Goal: Task Accomplishment & Management: Use online tool/utility

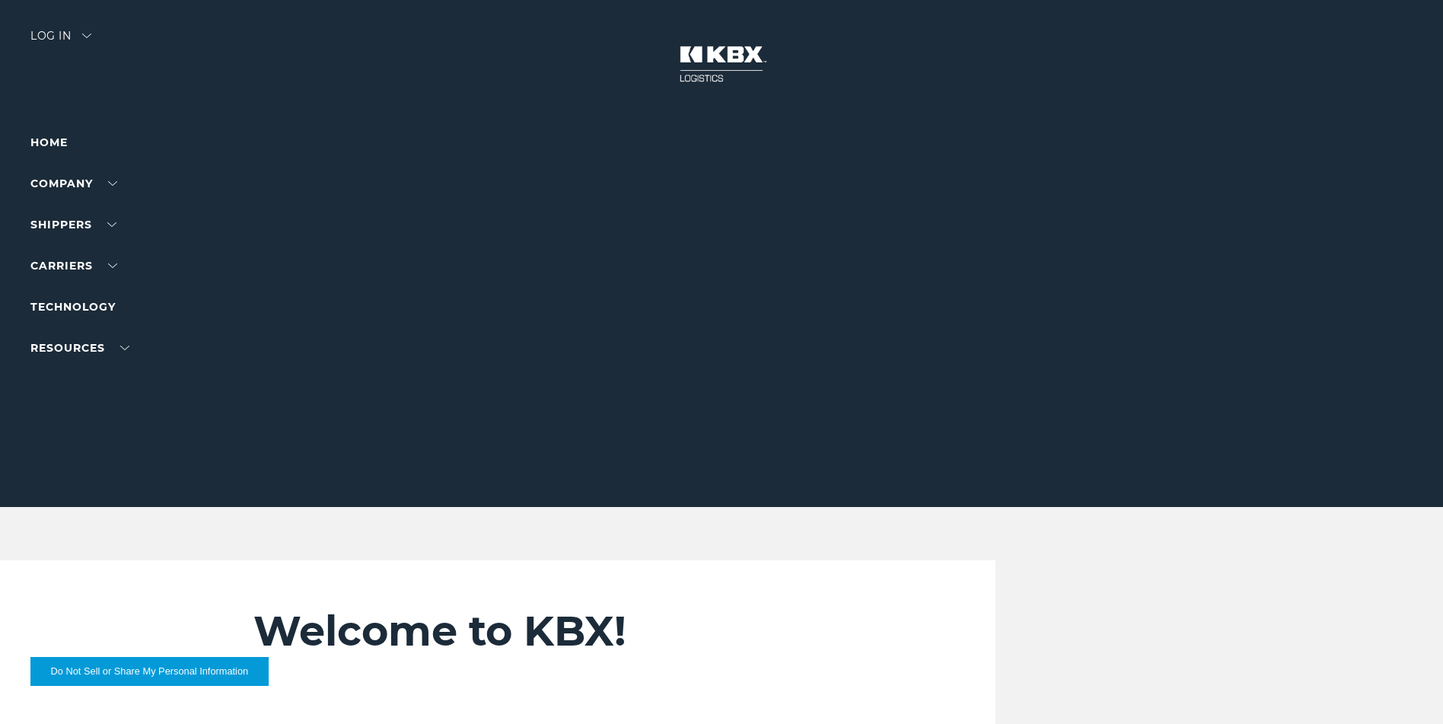
click at [79, 33] on div "Log in" at bounding box center [60, 41] width 61 height 22
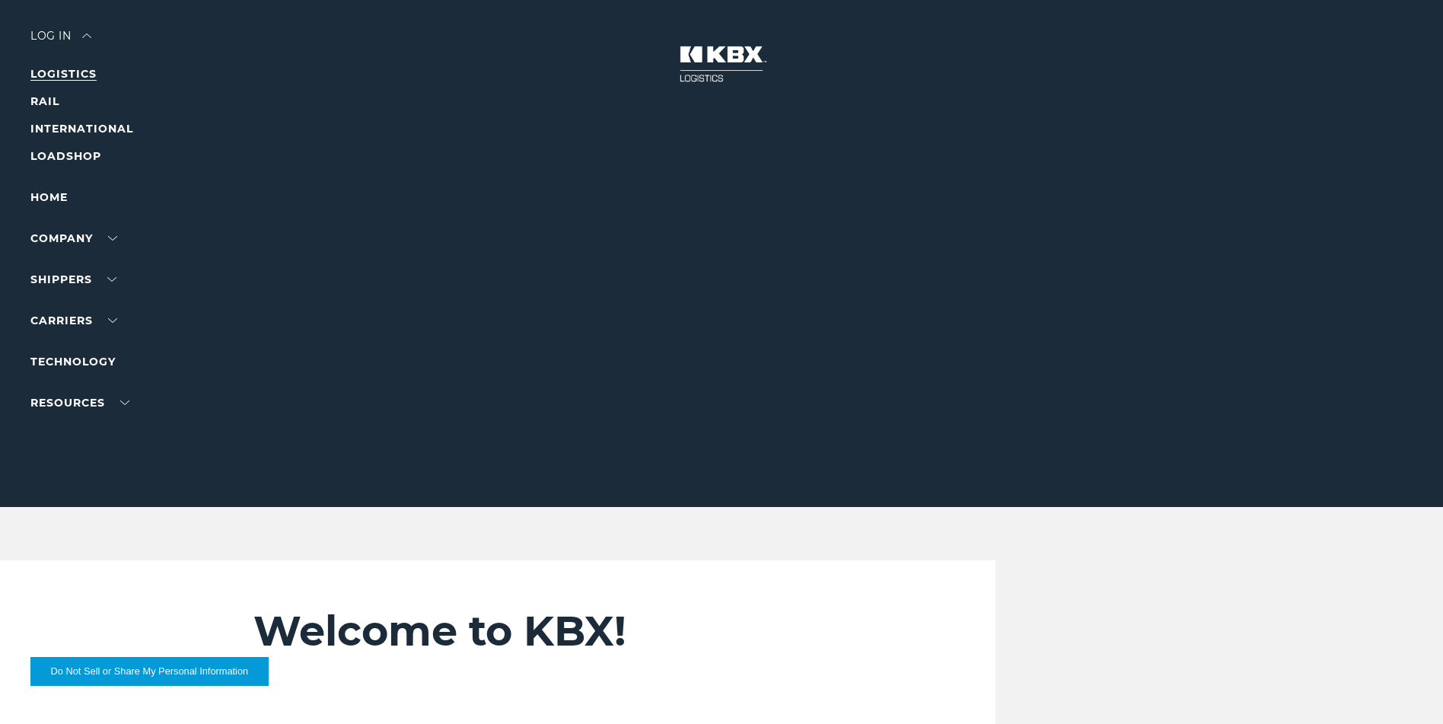
click at [70, 74] on link "LOGISTICS" at bounding box center [63, 74] width 66 height 14
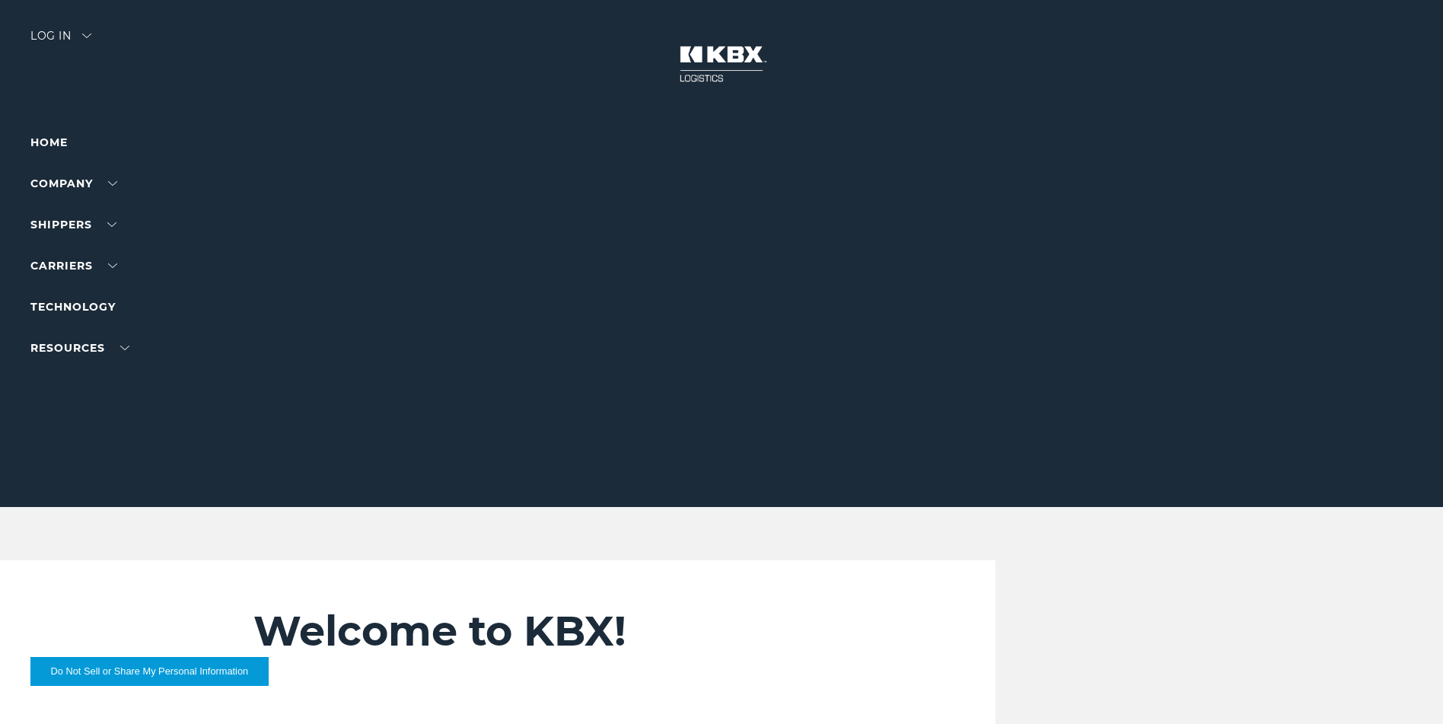
drag, startPoint x: 63, startPoint y: 21, endPoint x: 71, endPoint y: 27, distance: 9.7
click at [65, 22] on div at bounding box center [727, 253] width 1454 height 507
click at [71, 33] on div "Log in" at bounding box center [60, 41] width 61 height 22
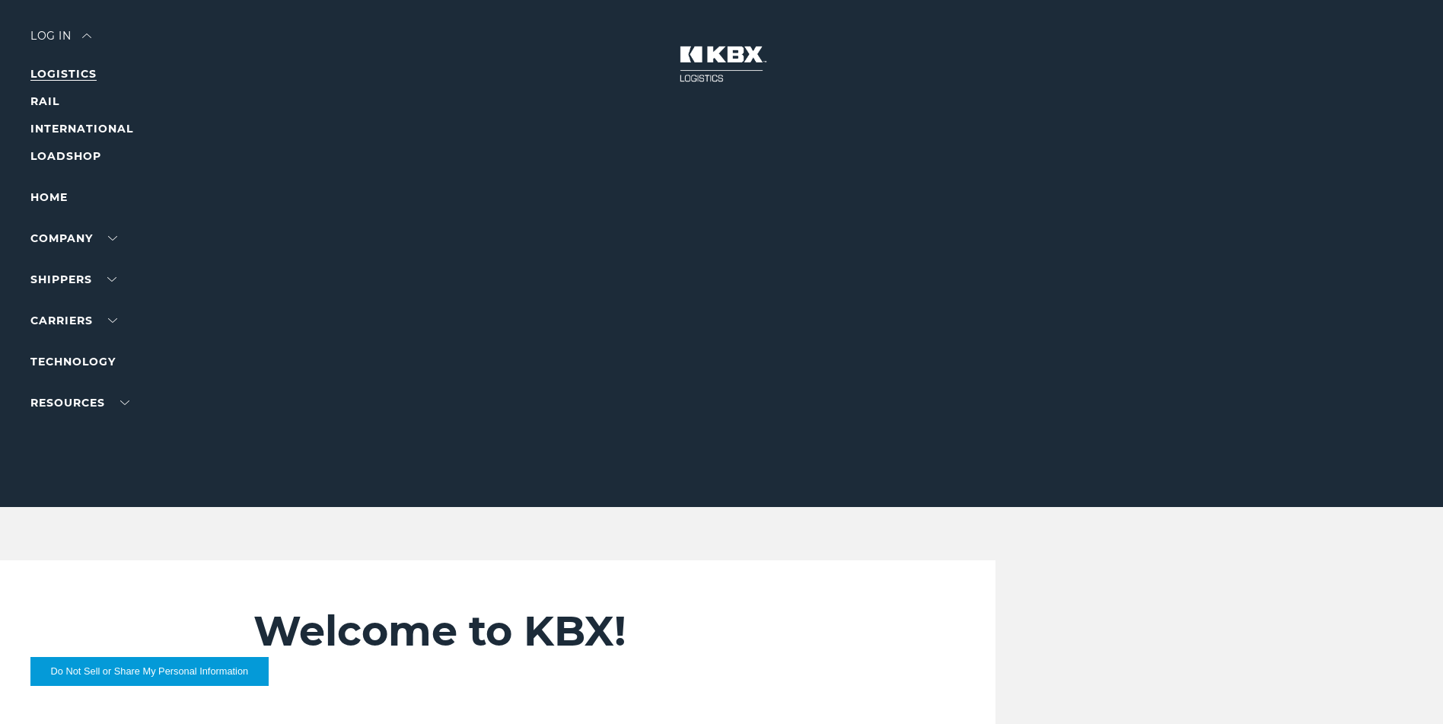
click at [66, 70] on link "LOGISTICS" at bounding box center [63, 74] width 66 height 14
